Goal: Task Accomplishment & Management: Complete application form

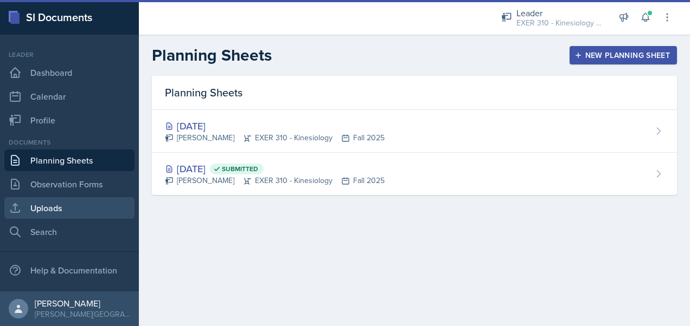
click at [78, 210] on link "Uploads" at bounding box center [69, 208] width 130 height 22
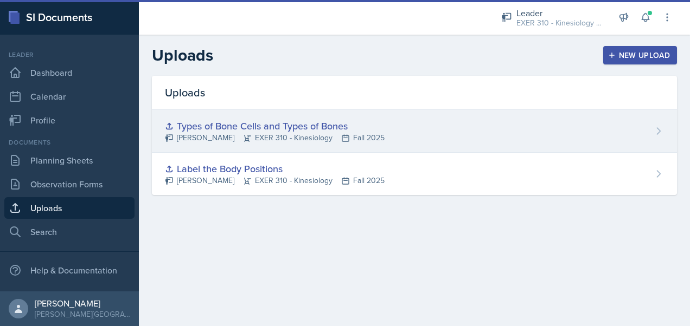
click at [652, 129] on div "Types of Bone Cells and Types of Bones [PERSON_NAME] EXER 310 - Kinesiology Fal…" at bounding box center [414, 131] width 525 height 43
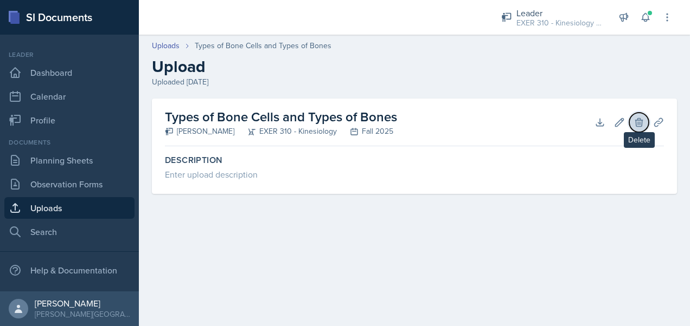
click at [636, 124] on icon at bounding box center [638, 122] width 11 height 11
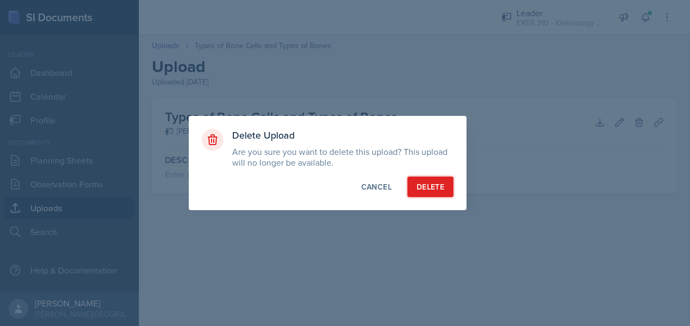
click at [440, 182] on div "Delete" at bounding box center [430, 187] width 28 height 11
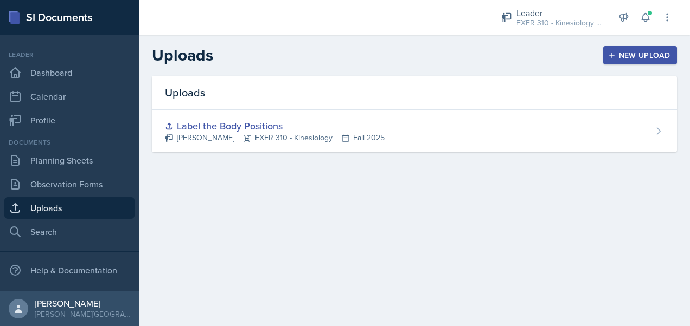
click at [639, 53] on div "New Upload" at bounding box center [640, 55] width 60 height 9
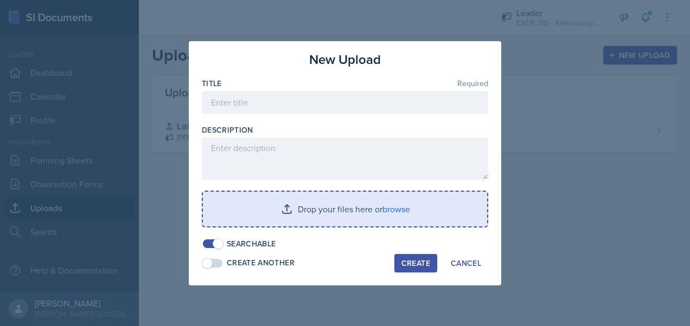
click at [334, 203] on input "file" at bounding box center [345, 209] width 284 height 35
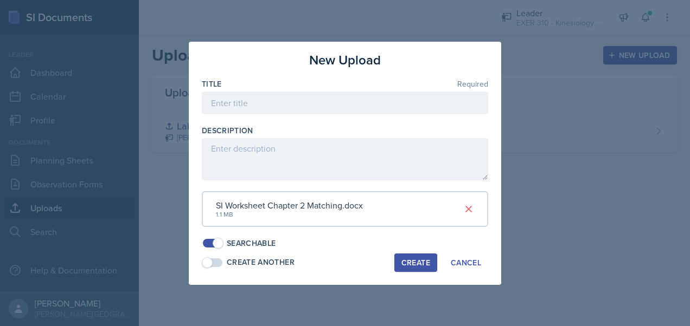
click at [408, 259] on div "Create" at bounding box center [415, 263] width 29 height 9
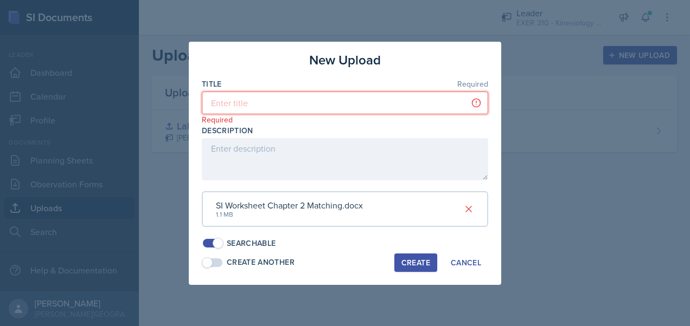
click at [252, 106] on input at bounding box center [345, 103] width 286 height 23
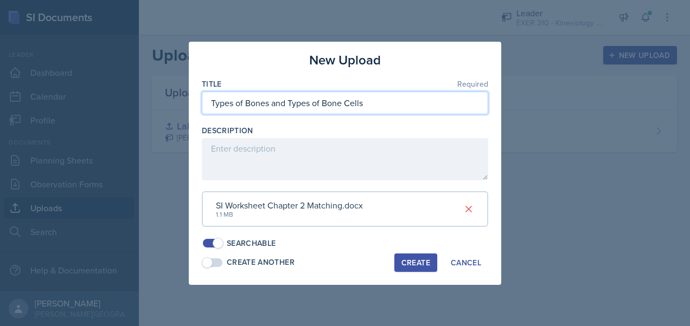
click at [211, 104] on input "Types of Bones and Types of Bone Cells" at bounding box center [345, 103] width 286 height 23
type input "Matching Types of Bones and Types of Bone Cells"
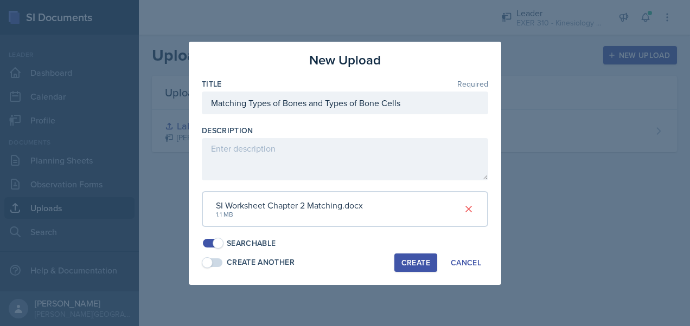
click at [415, 261] on div "Create" at bounding box center [415, 263] width 29 height 9
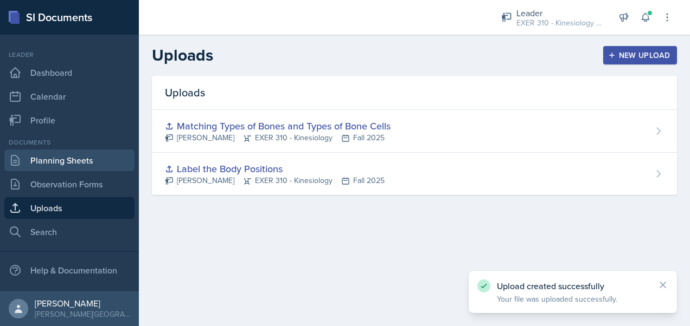
click at [83, 155] on link "Planning Sheets" at bounding box center [69, 161] width 130 height 22
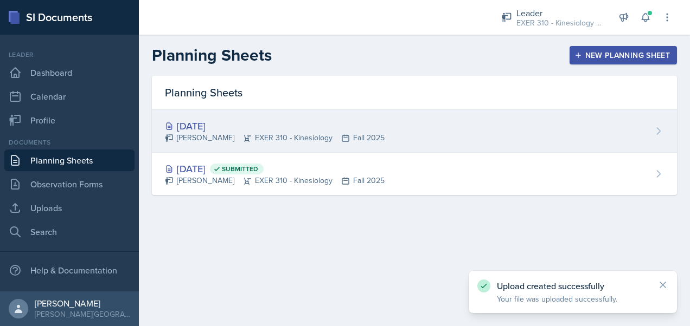
click at [384, 125] on div "[DATE]" at bounding box center [275, 126] width 220 height 15
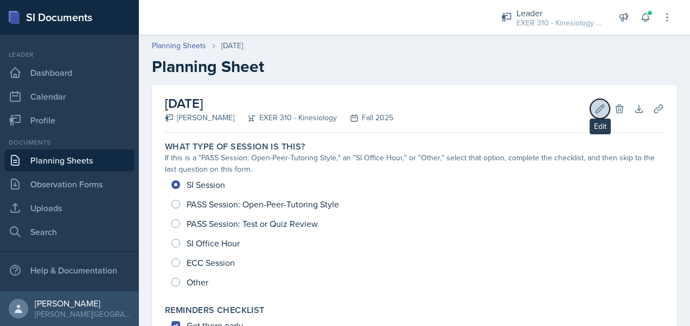
click at [594, 114] on icon at bounding box center [599, 109] width 11 height 11
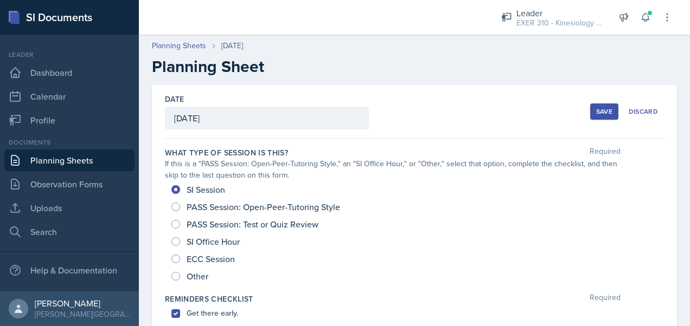
click at [590, 112] on button "Save" at bounding box center [604, 112] width 28 height 16
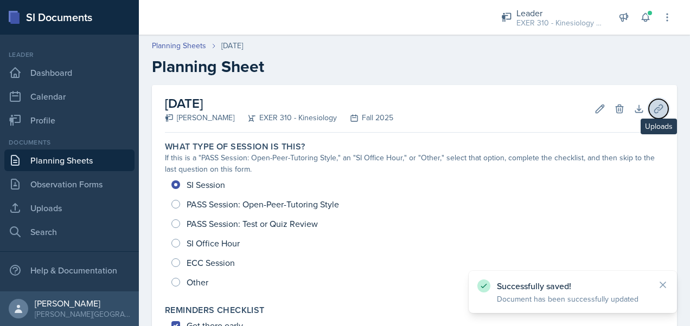
click at [653, 113] on icon at bounding box center [658, 109] width 11 height 11
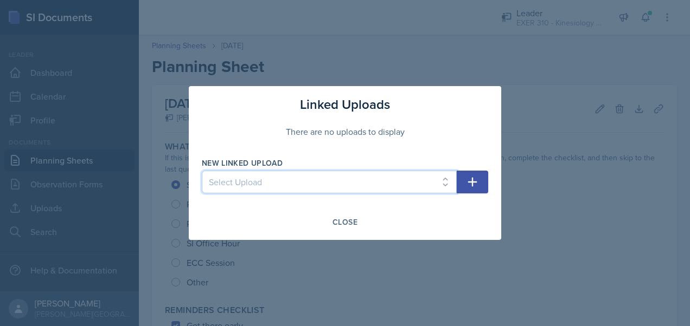
click at [441, 179] on select "Select Upload Label the Body Positions Matching Types of Bones and Types of Bon…" at bounding box center [329, 182] width 255 height 23
select select "50447a52-aca5-4964-aa8e-4014ce29ce4c"
click at [202, 171] on select "Select Upload Label the Body Positions Matching Types of Bones and Types of Bon…" at bounding box center [329, 182] width 255 height 23
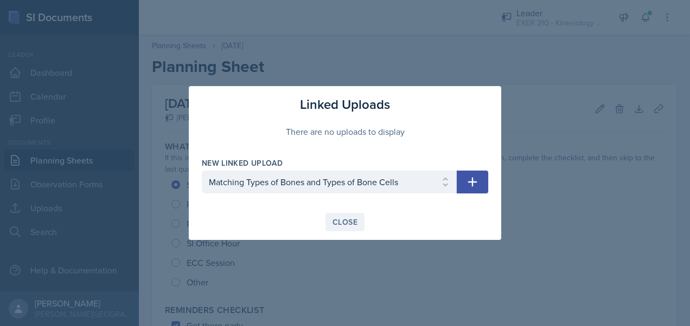
click at [347, 220] on div "Close" at bounding box center [344, 222] width 25 height 9
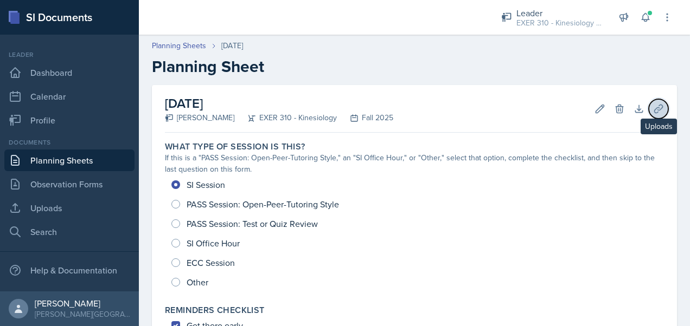
click at [653, 110] on icon at bounding box center [658, 109] width 11 height 11
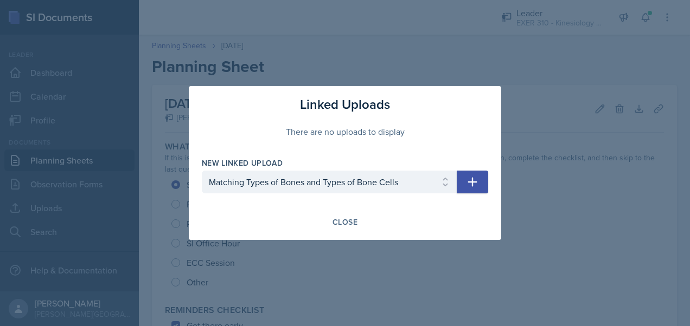
click at [474, 183] on icon "button" at bounding box center [472, 182] width 13 height 13
select select
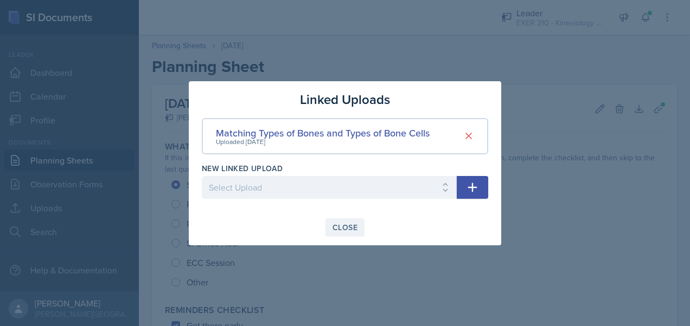
click at [347, 229] on div "Close" at bounding box center [344, 227] width 25 height 9
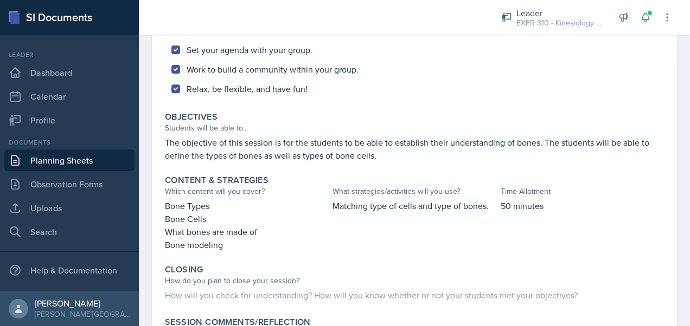
scroll to position [336, 0]
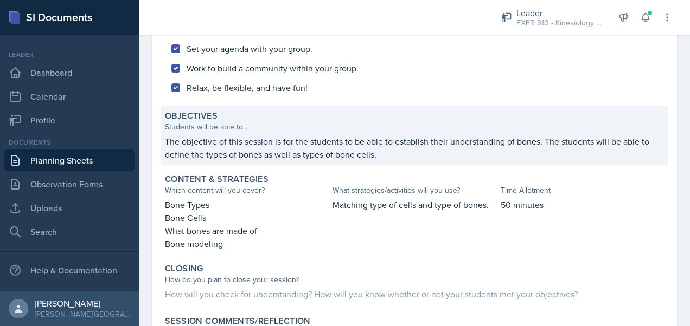
click at [448, 139] on p "The objective of this session is for the students to be able to establish their…" at bounding box center [414, 148] width 499 height 26
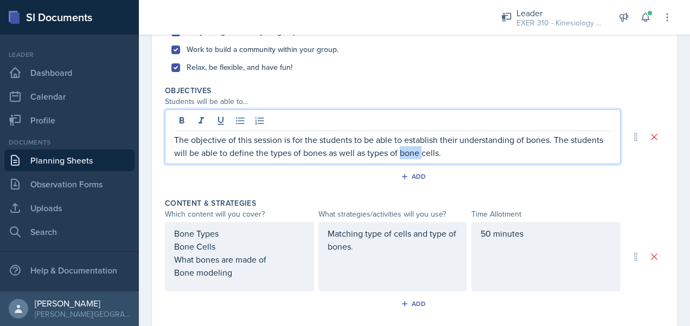
click at [448, 139] on p "The objective of this session is for the students to be able to establish their…" at bounding box center [392, 146] width 437 height 26
click at [459, 140] on p "The objective of this session is for the students to be able to establish their…" at bounding box center [392, 146] width 437 height 26
click at [513, 154] on p "The objective of this session is for the students to be able to establish their…" at bounding box center [392, 146] width 437 height 26
click at [289, 155] on p "The objective of this session is for the students to be able to establish their…" at bounding box center [392, 146] width 437 height 26
click at [456, 156] on p "The objective of this session is for the students to be able to establish their…" at bounding box center [392, 146] width 437 height 26
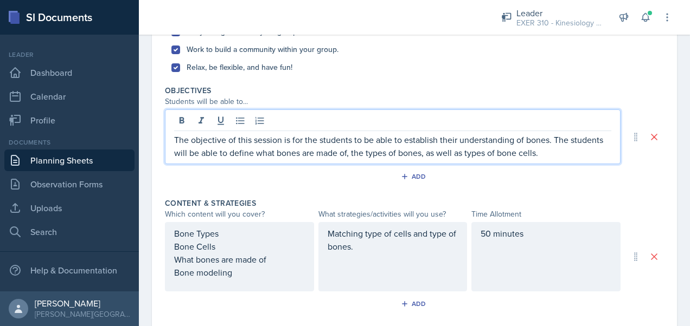
click at [585, 157] on p "The objective of this session is for the students to be able to establish their…" at bounding box center [392, 146] width 437 height 26
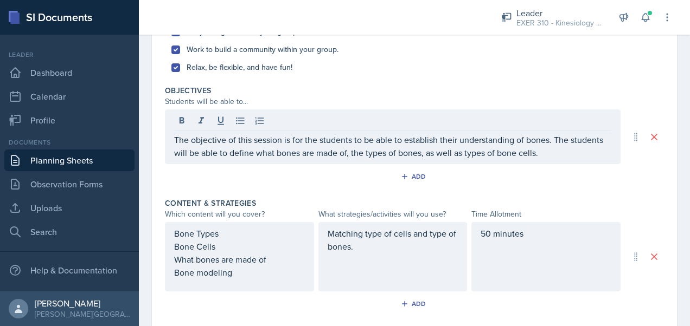
click at [569, 183] on div "Add" at bounding box center [414, 179] width 499 height 21
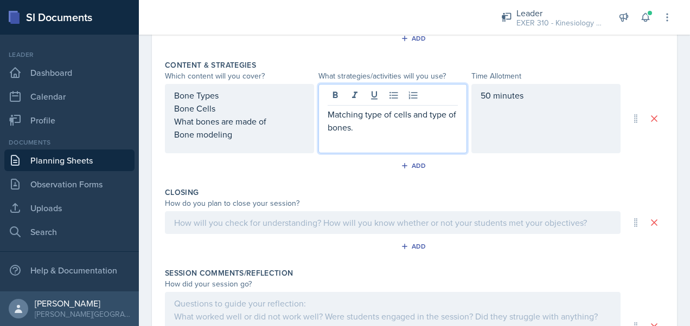
scroll to position [474, 0]
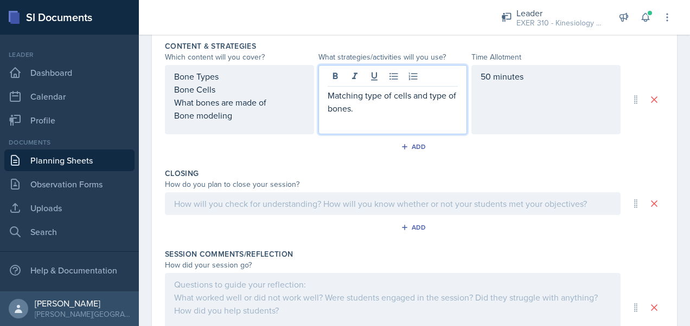
click at [327, 93] on p "Matching type of cells and type of bones." at bounding box center [392, 102] width 131 height 26
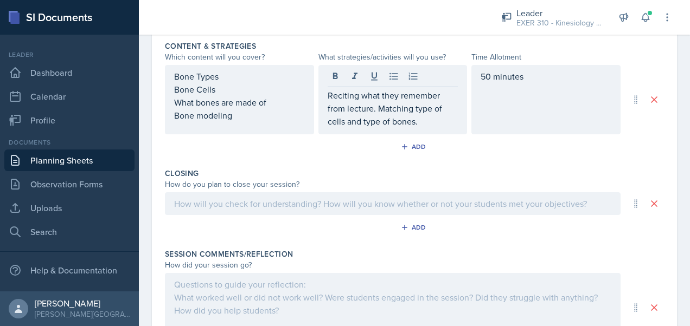
click at [547, 181] on div "How do you plan to close your session?" at bounding box center [392, 184] width 455 height 11
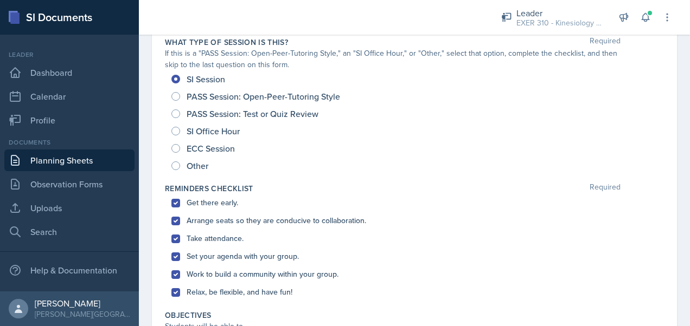
scroll to position [0, 0]
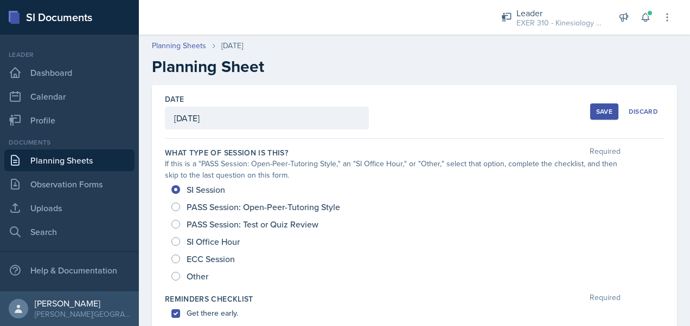
click at [596, 111] on div "Save" at bounding box center [604, 111] width 16 height 9
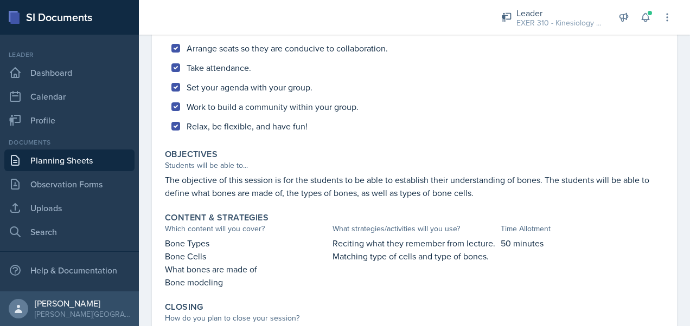
scroll to position [298, 0]
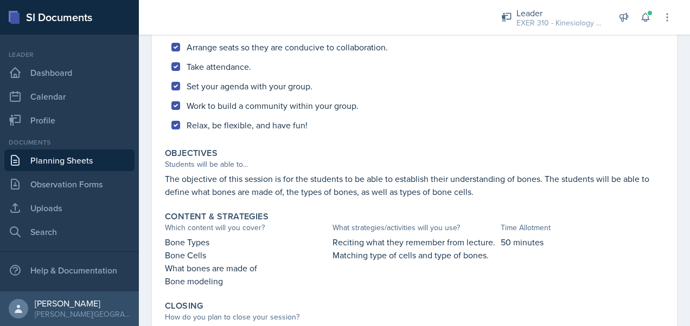
click at [460, 92] on div "Get there early. Arrange seats so they are conducive to collaboration. Take att…" at bounding box center [414, 76] width 499 height 117
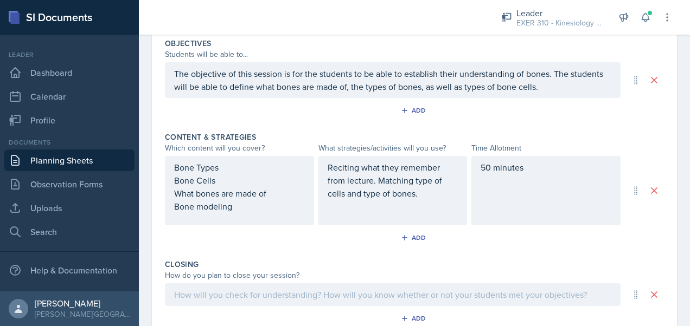
scroll to position [383, 0]
click at [413, 190] on p "Reciting what they remember from lecture. Matching type of cells and type of bo…" at bounding box center [392, 179] width 131 height 39
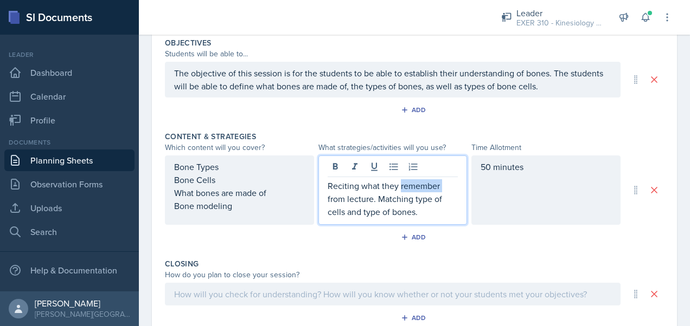
click at [413, 190] on p "Reciting what they remember from lecture. Matching type of cells and type of bo…" at bounding box center [392, 198] width 131 height 39
click at [441, 199] on p "Reciting what they remember from lecture. Matching type of cells and type of bo…" at bounding box center [392, 198] width 131 height 39
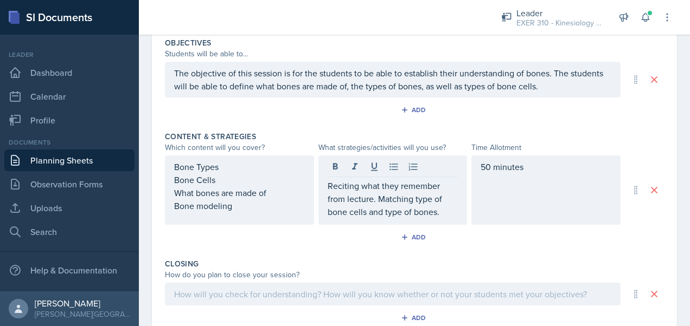
click at [511, 256] on div "Closing How do you plan to close your session? Add" at bounding box center [414, 294] width 499 height 81
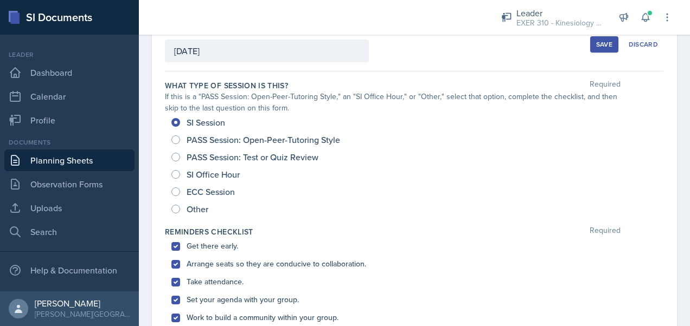
scroll to position [0, 0]
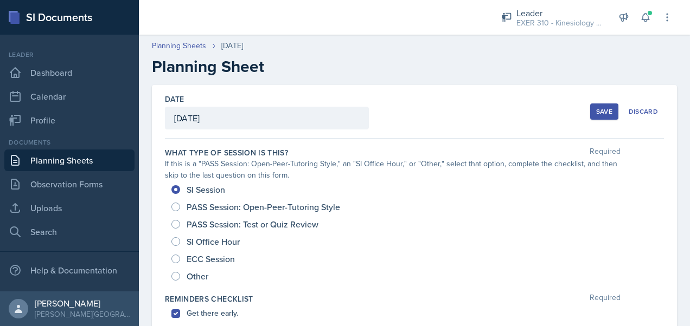
click at [601, 108] on div "Save" at bounding box center [604, 111] width 16 height 9
